Goal: Task Accomplishment & Management: Manage account settings

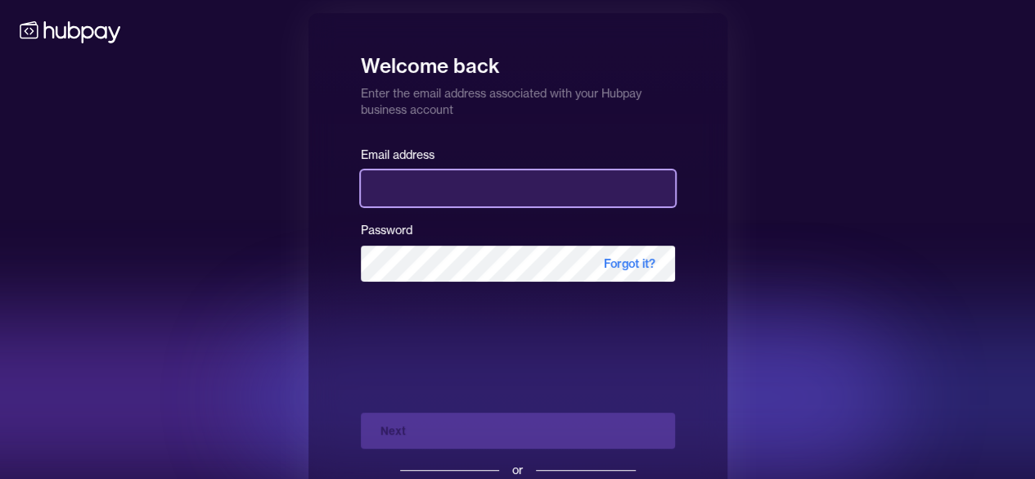
click at [432, 188] on input "email" at bounding box center [518, 188] width 314 height 36
type input "**********"
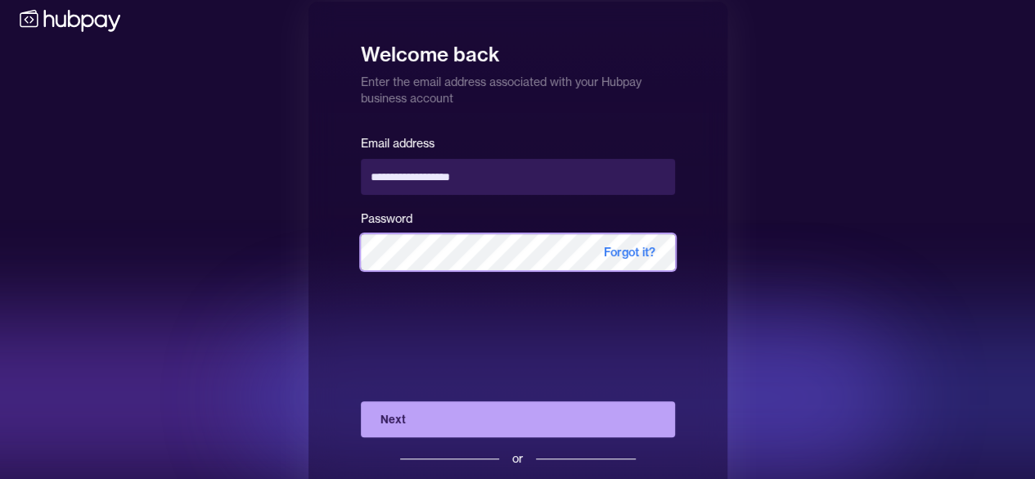
scroll to position [87, 0]
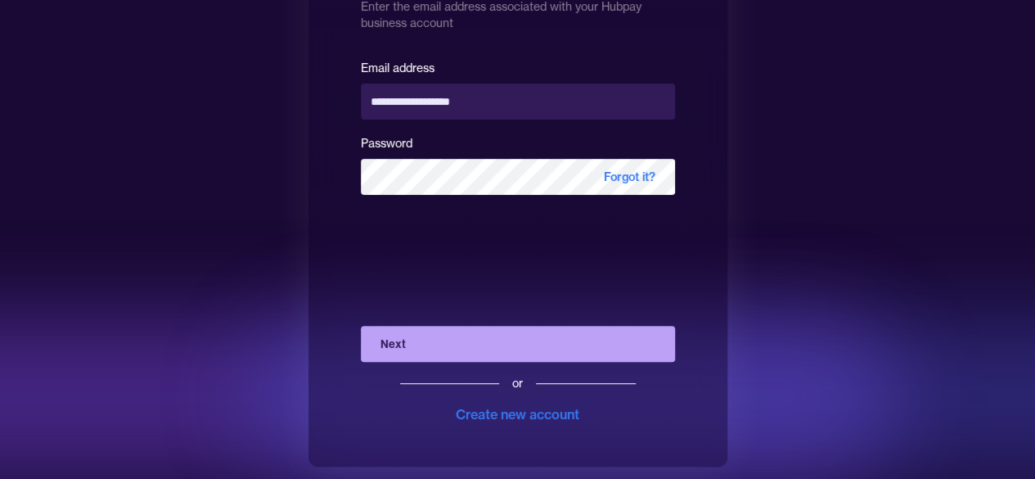
click at [428, 340] on button "Next" at bounding box center [518, 344] width 314 height 36
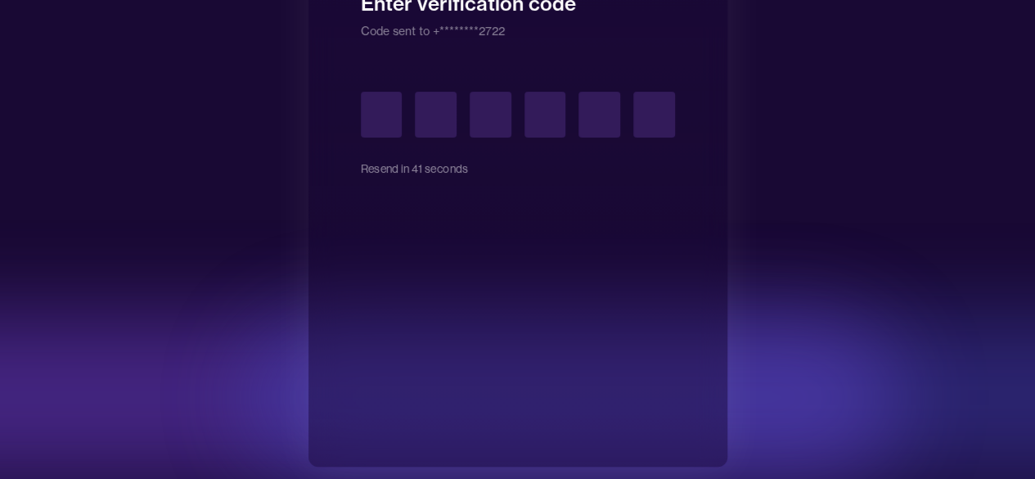
type input "*"
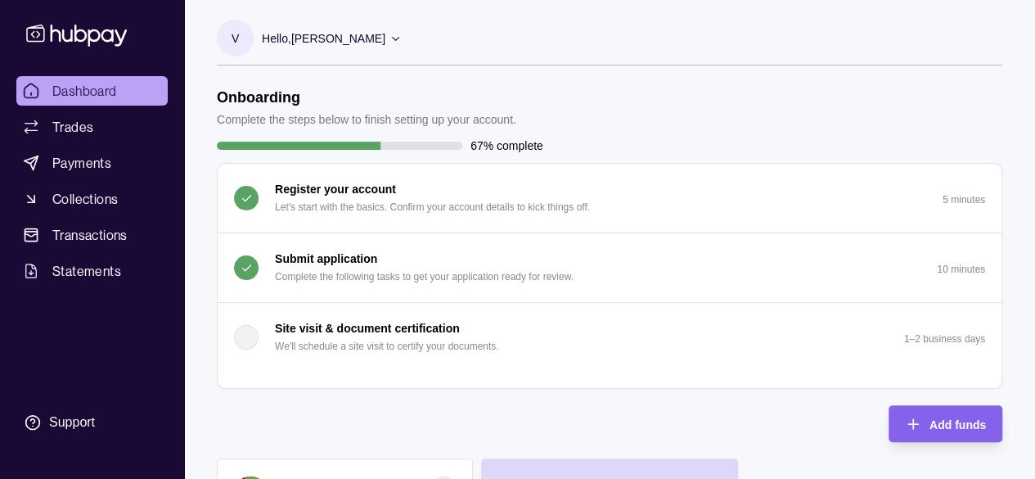
click at [366, 283] on p "Complete the following tasks to get your application ready for review." at bounding box center [424, 277] width 299 height 18
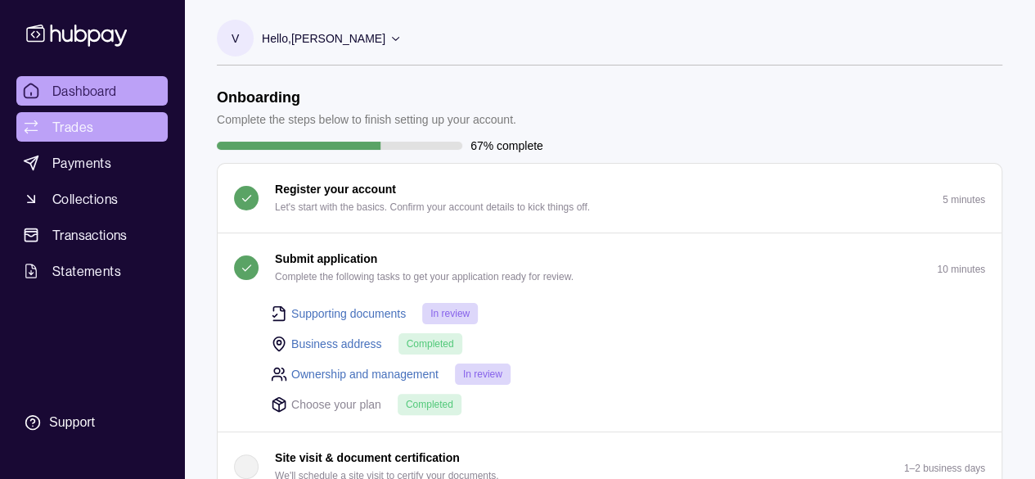
click at [79, 135] on span "Trades" at bounding box center [72, 127] width 41 height 20
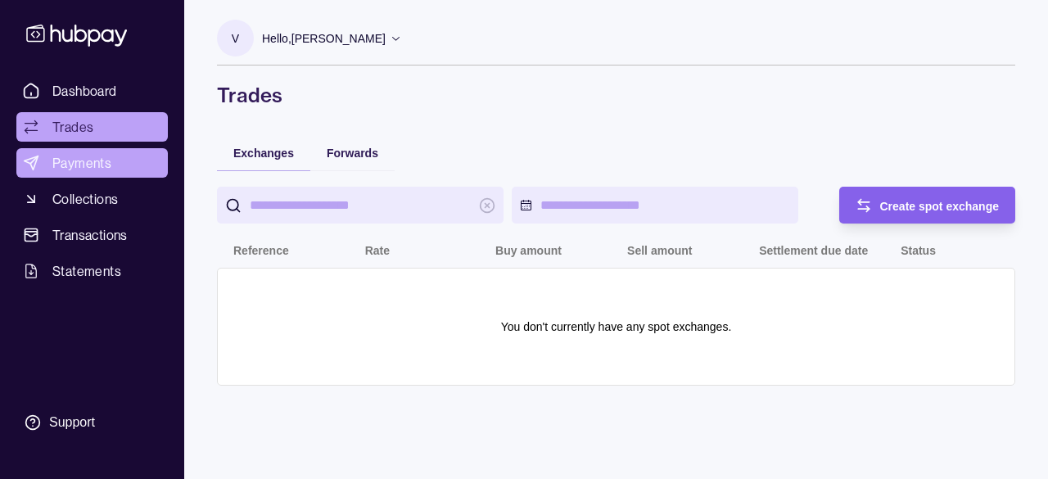
click at [87, 158] on span "Payments" at bounding box center [81, 163] width 59 height 20
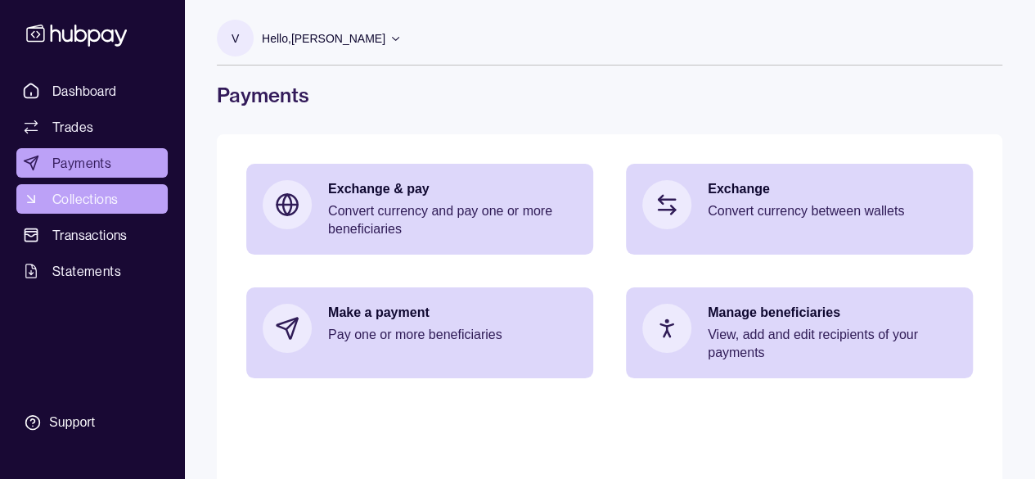
click at [101, 196] on span "Collections" at bounding box center [84, 199] width 65 height 20
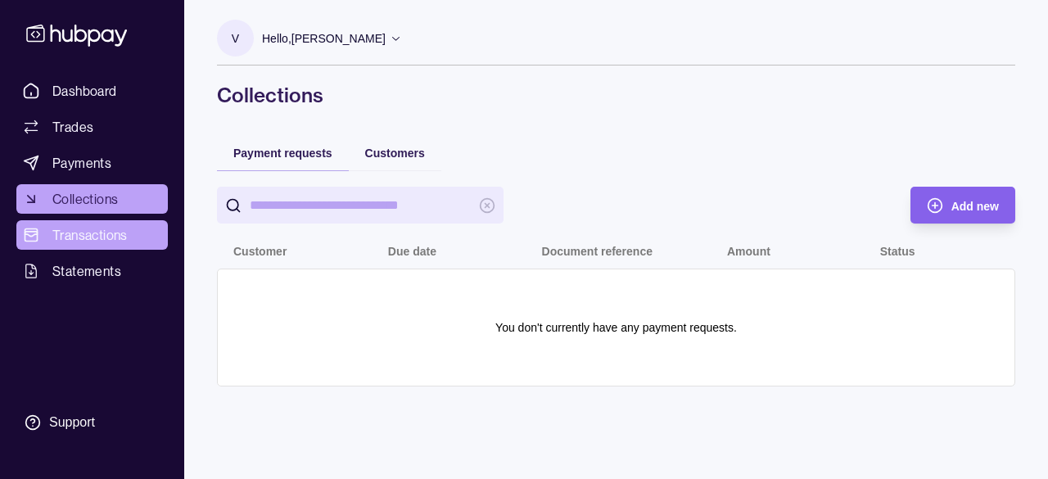
click at [127, 237] on span "Transactions" at bounding box center [89, 235] width 75 height 20
